Goal: Obtain resource: Obtain resource

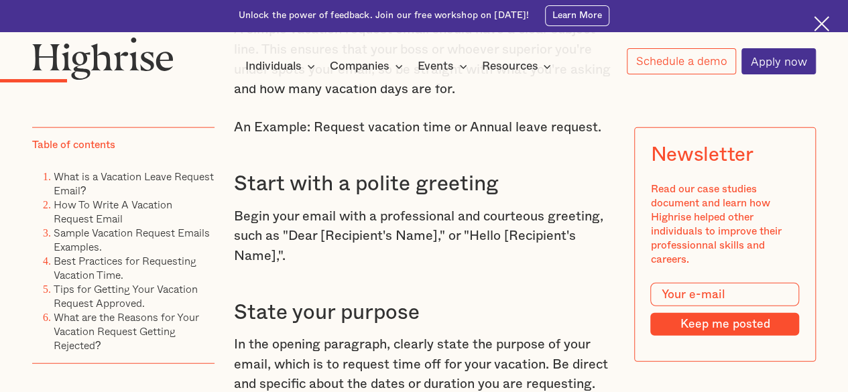
scroll to position [1610, 0]
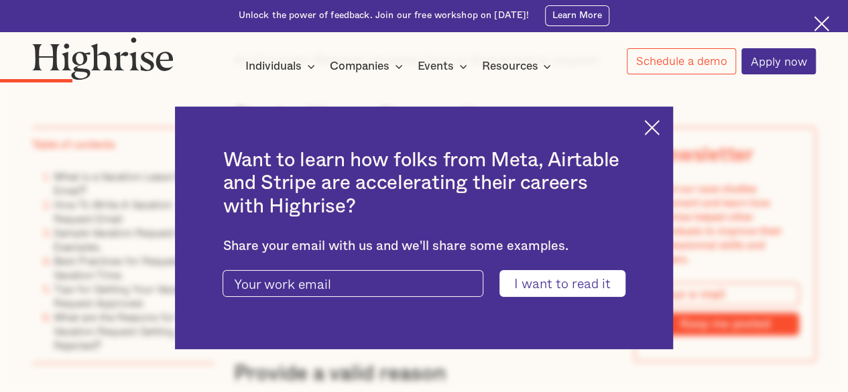
click at [660, 127] on img at bounding box center [651, 127] width 15 height 15
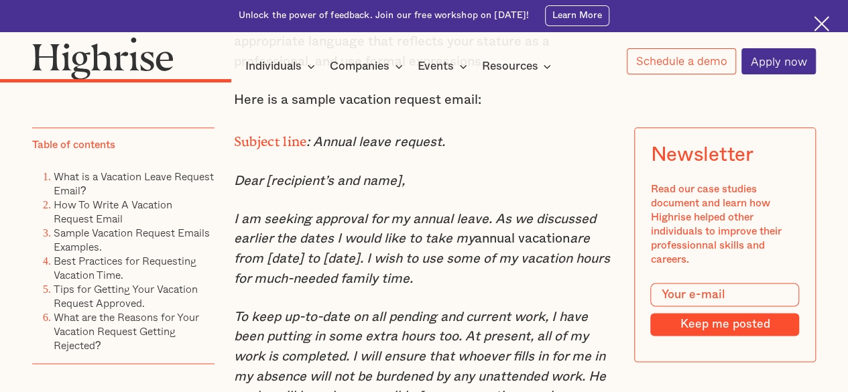
scroll to position [3420, 0]
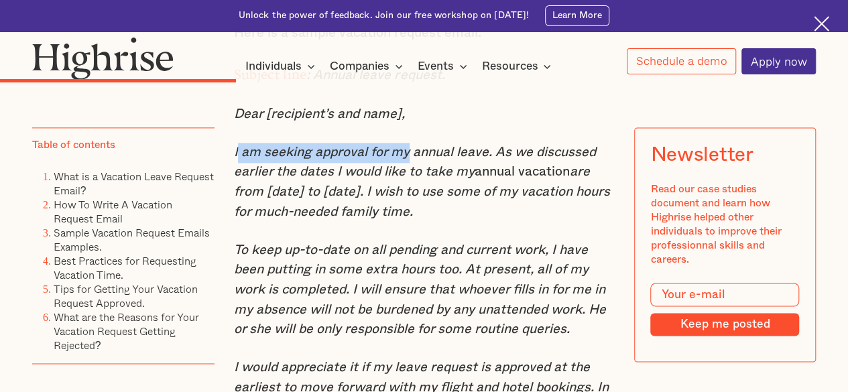
drag, startPoint x: 234, startPoint y: 190, endPoint x: 409, endPoint y: 190, distance: 175.0
click at [409, 179] on em "I am seeking approval for my annual leave. As we discussed earlier the dates I …" at bounding box center [415, 163] width 362 height 34
click at [283, 179] on em "I am seeking approval for my annual leave. As we discussed earlier the dates I …" at bounding box center [415, 163] width 362 height 34
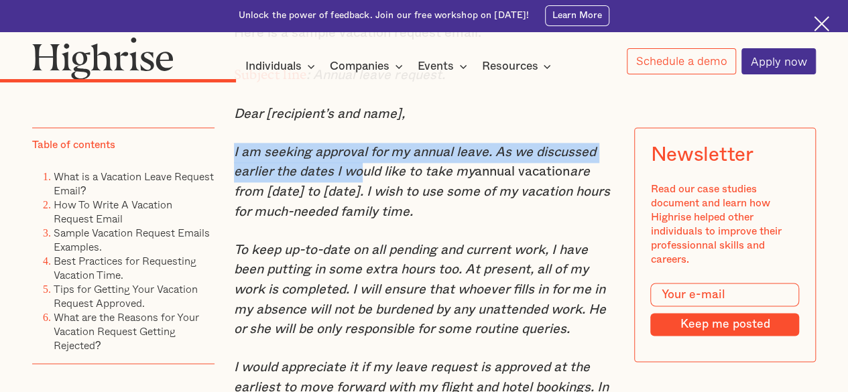
drag, startPoint x: 230, startPoint y: 186, endPoint x: 357, endPoint y: 207, distance: 128.6
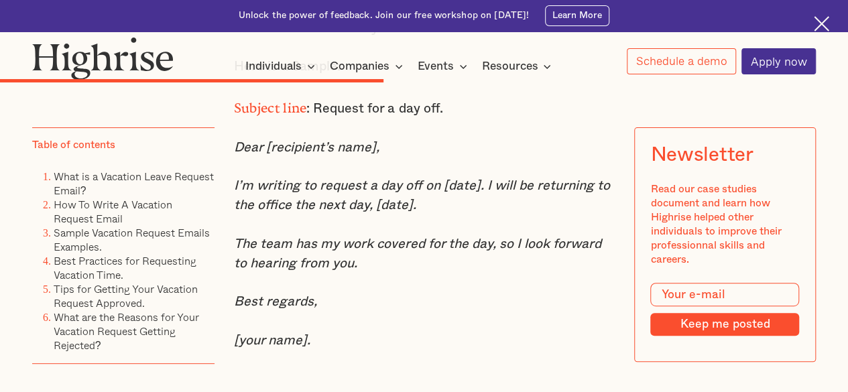
scroll to position [5231, 0]
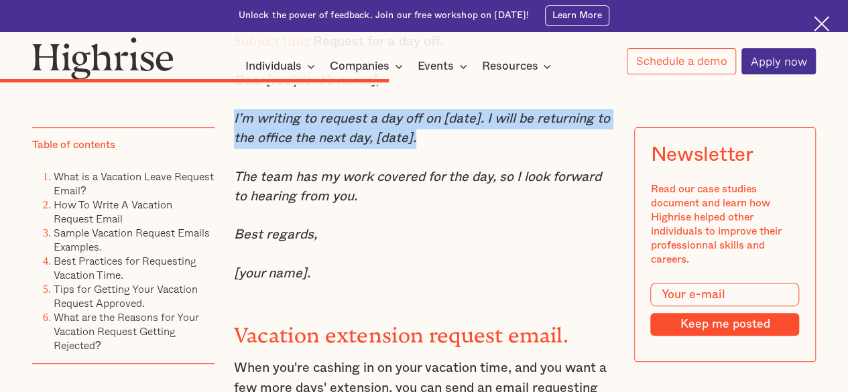
drag, startPoint x: 231, startPoint y: 154, endPoint x: 415, endPoint y: 172, distance: 185.3
click at [415, 172] on div "In [DATE] fast-paced and demanding work environment, it's more important than e…" at bounding box center [424, 310] width 784 height 9304
copy em "I’m writing to request a day off on [date]. I will be returning to the office t…"
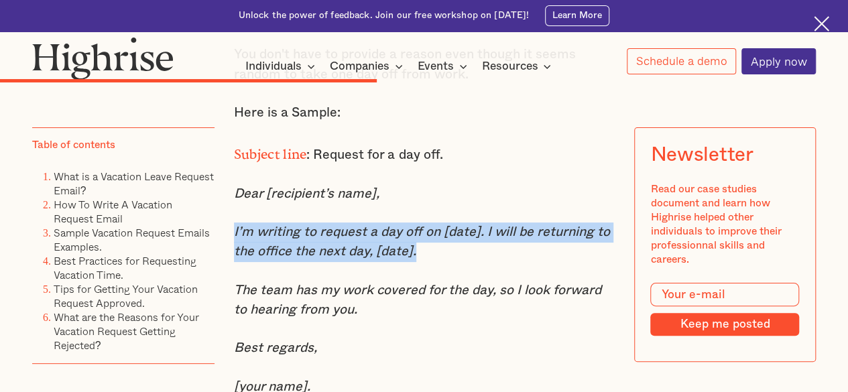
scroll to position [5097, 0]
